Goal: Task Accomplishment & Management: Manage account settings

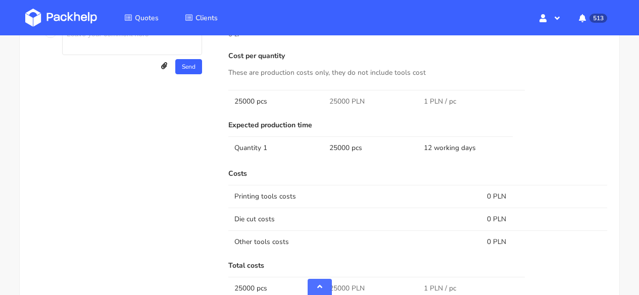
scroll to position [637, 0]
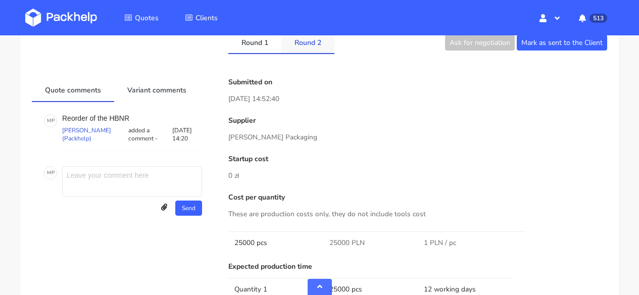
click at [300, 46] on link "Round 2" at bounding box center [307, 42] width 53 height 22
drag, startPoint x: 350, startPoint y: 241, endPoint x: 325, endPoint y: 241, distance: 24.8
click at [325, 241] on td "24500 PLN" at bounding box center [370, 242] width 95 height 23
copy span "24500"
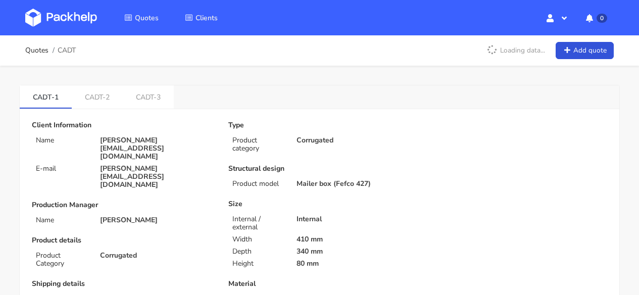
click at [61, 9] on img at bounding box center [61, 18] width 72 height 18
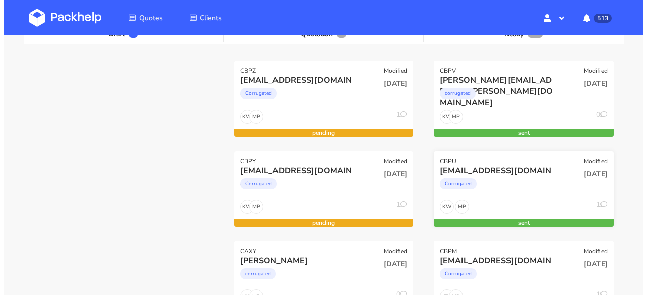
scroll to position [131, 0]
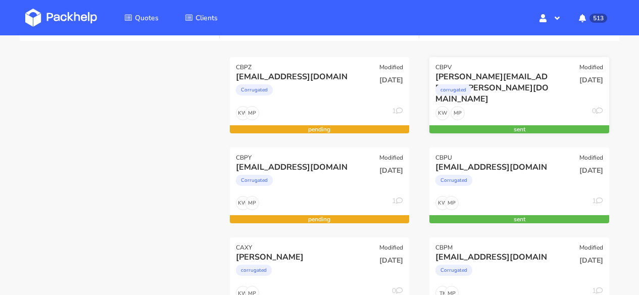
click at [512, 101] on div "corrugated" at bounding box center [492, 92] width 114 height 20
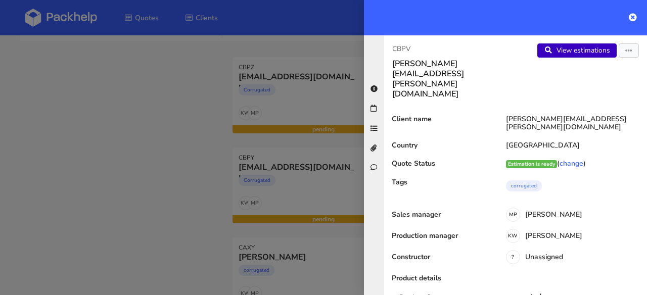
click at [569, 50] on link "View estimations" at bounding box center [576, 50] width 79 height 14
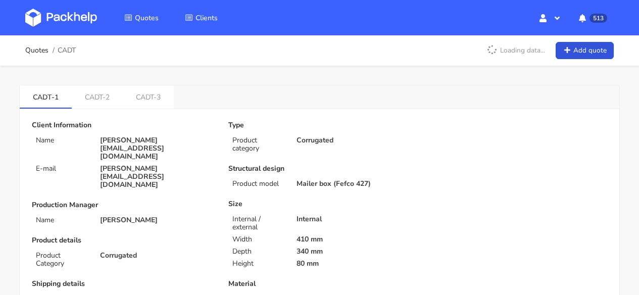
click at [63, 9] on img at bounding box center [61, 18] width 72 height 18
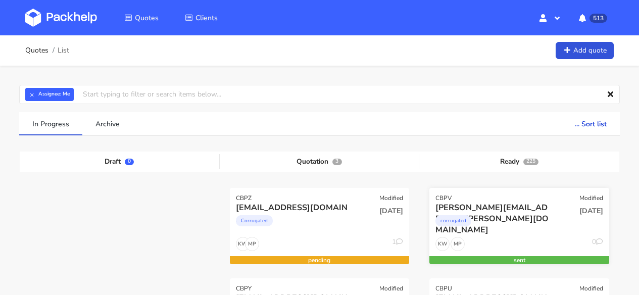
click at [534, 214] on div "corrugated" at bounding box center [492, 223] width 114 height 20
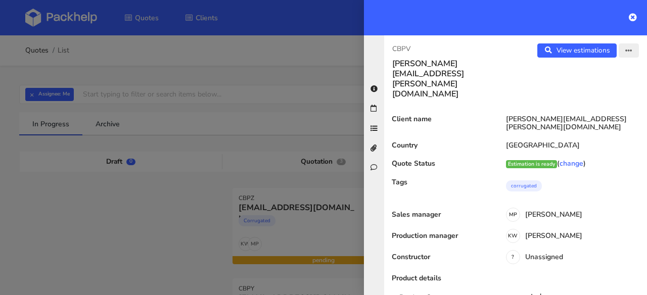
click at [625, 51] on icon "button" at bounding box center [628, 50] width 7 height 7
click at [585, 82] on link "Edit quote" at bounding box center [595, 90] width 89 height 17
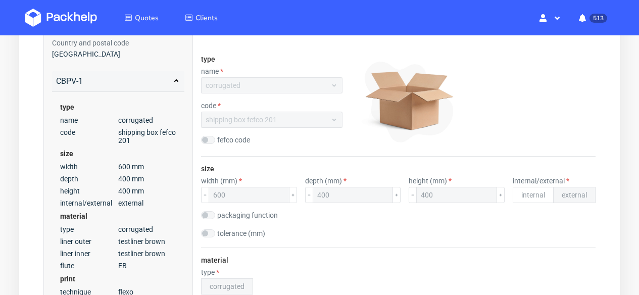
scroll to position [13, 0]
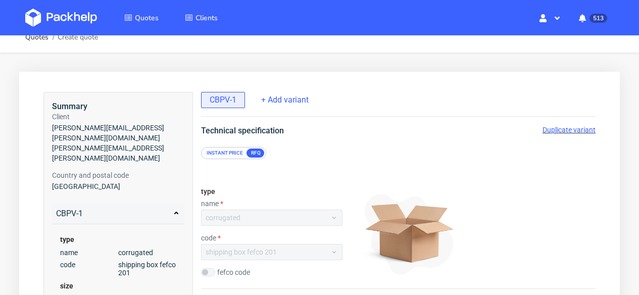
click at [570, 125] on div "Duplicate variant" at bounding box center [569, 130] width 53 height 10
click at [571, 131] on span "Duplicate variant" at bounding box center [569, 130] width 53 height 8
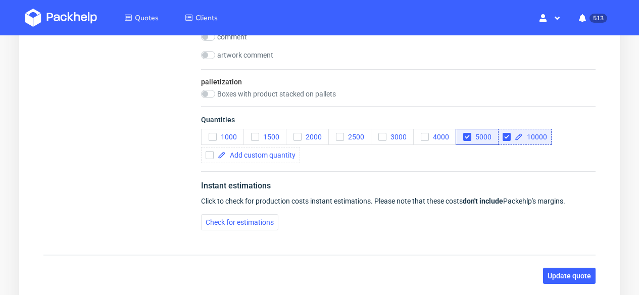
scroll to position [1116, 0]
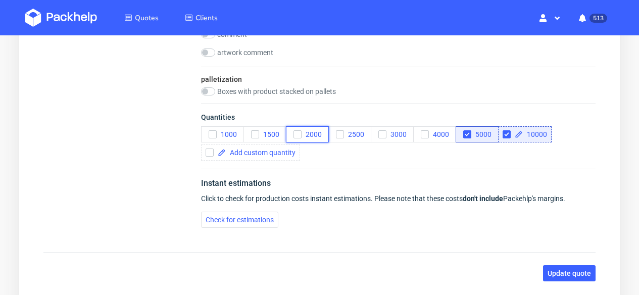
click at [312, 134] on span "2000" at bounding box center [312, 134] width 20 height 8
click at [383, 135] on icon "button" at bounding box center [382, 134] width 7 height 7
click at [466, 133] on icon "button" at bounding box center [467, 134] width 7 height 7
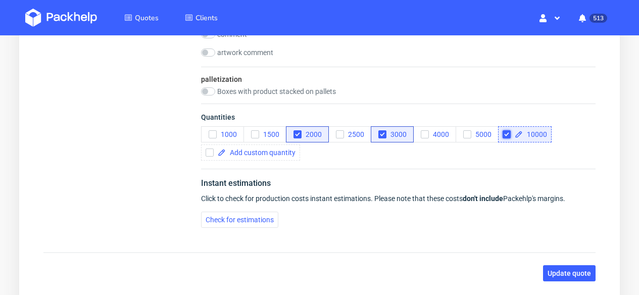
click at [506, 134] on input "checkbox" at bounding box center [507, 134] width 8 height 8
checkbox input "false"
click at [567, 274] on span "Update quote" at bounding box center [569, 273] width 43 height 7
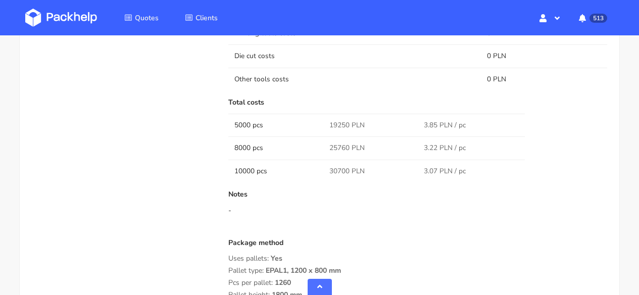
scroll to position [946, 0]
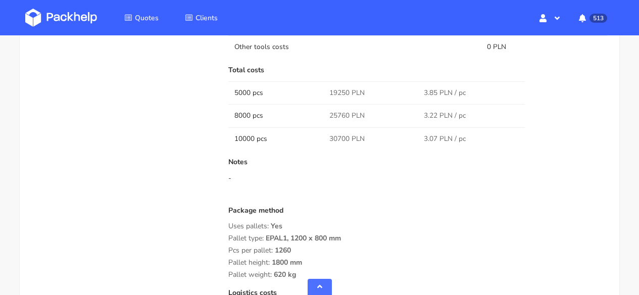
click at [85, 17] on img at bounding box center [61, 18] width 72 height 18
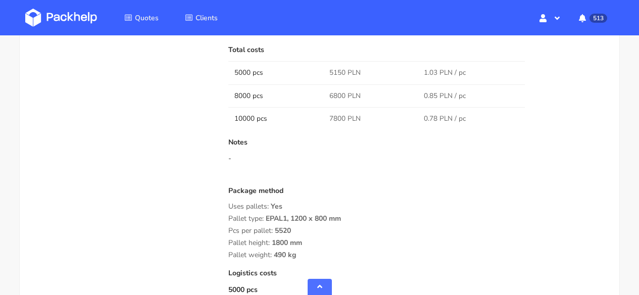
scroll to position [1035, 0]
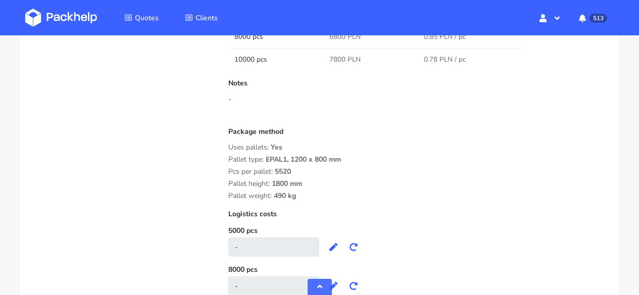
drag, startPoint x: 304, startPoint y: 198, endPoint x: 223, endPoint y: 150, distance: 93.3
copy div "Uses pallets: Yes Pallet type: EPAL1, 1200 x 800 mm Pcs per pallet: 5520 Pallet…"
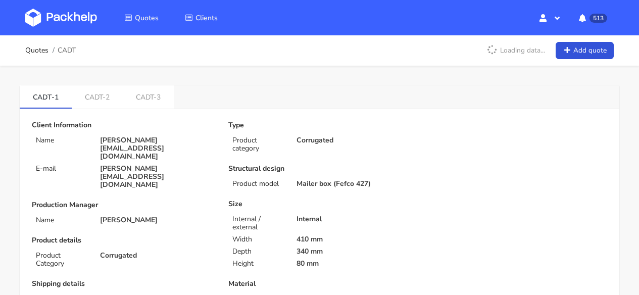
click at [71, 25] on img at bounding box center [61, 18] width 72 height 18
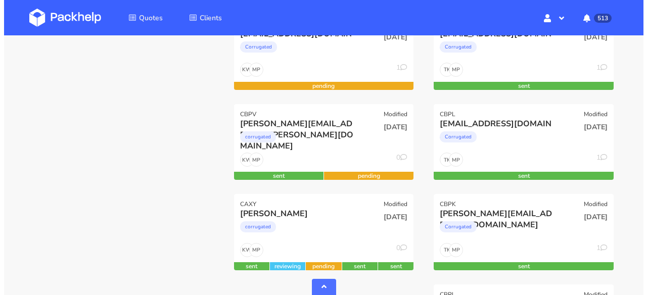
scroll to position [265, 0]
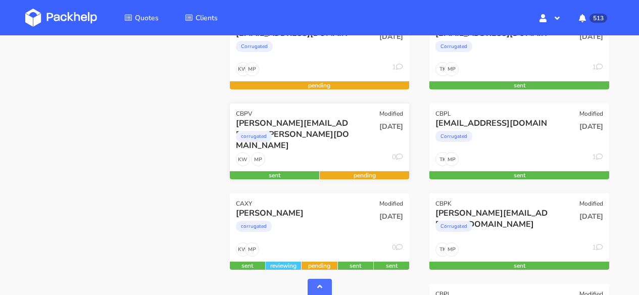
click at [304, 155] on div "MP KW 0" at bounding box center [320, 161] width 180 height 19
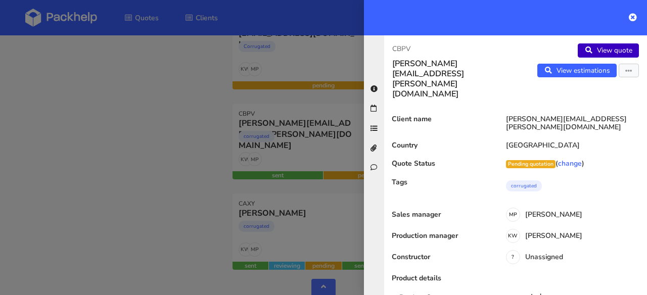
click at [584, 53] on icon at bounding box center [588, 50] width 9 height 7
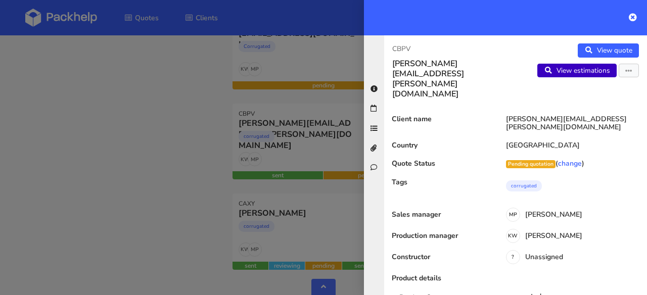
click at [581, 70] on link "View estimations" at bounding box center [576, 71] width 79 height 14
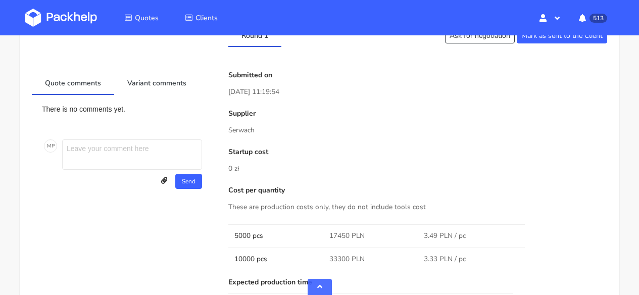
scroll to position [557, 0]
